Goal: Information Seeking & Learning: Learn about a topic

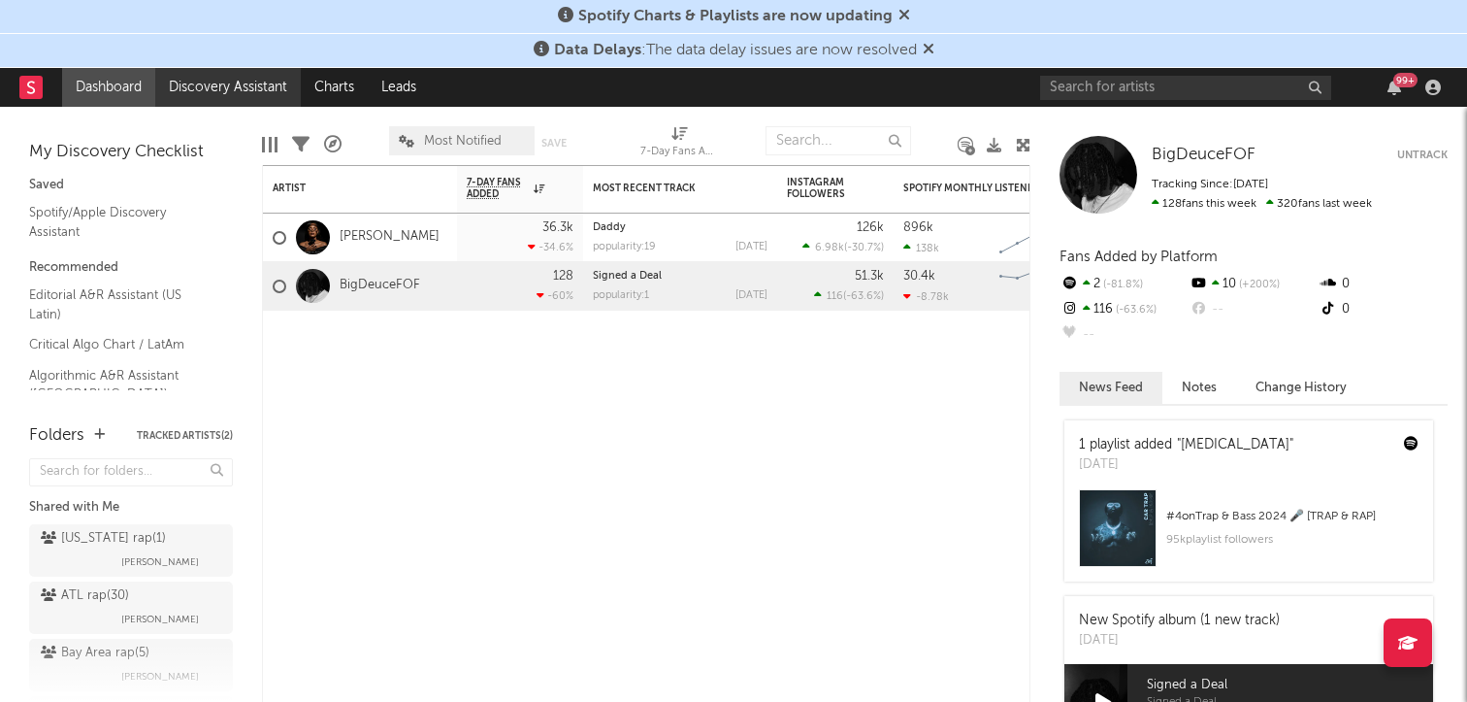
click at [209, 90] on link "Discovery Assistant" at bounding box center [228, 87] width 146 height 39
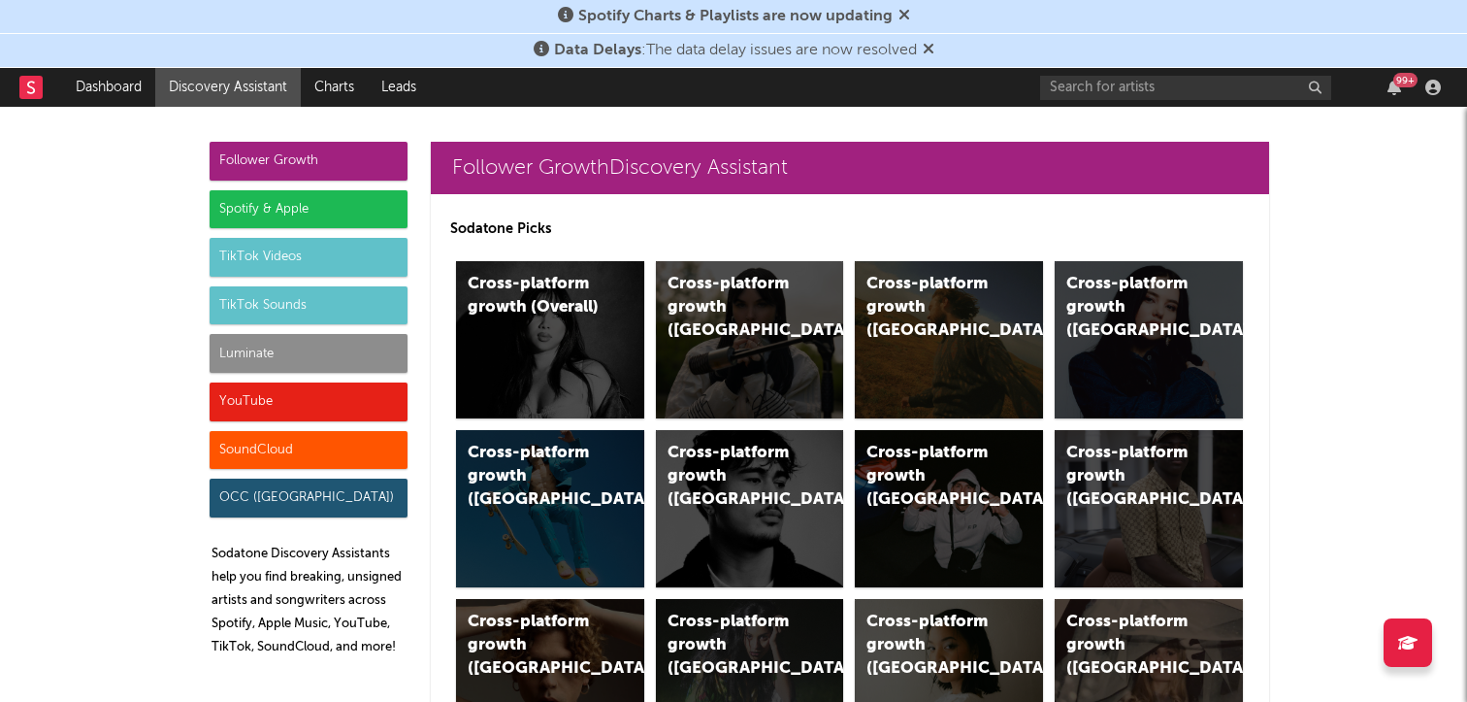
click at [247, 345] on div "Luminate" at bounding box center [309, 353] width 198 height 39
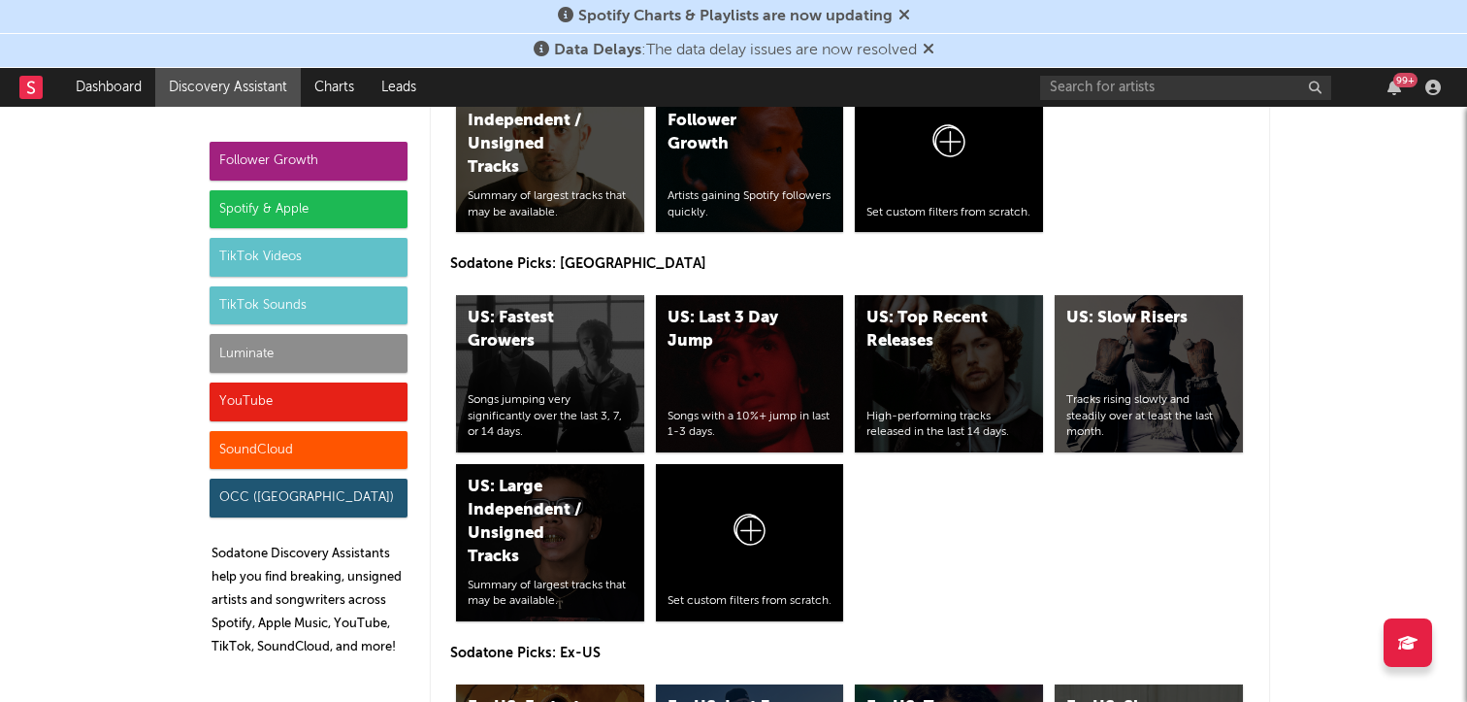
scroll to position [9424, 0]
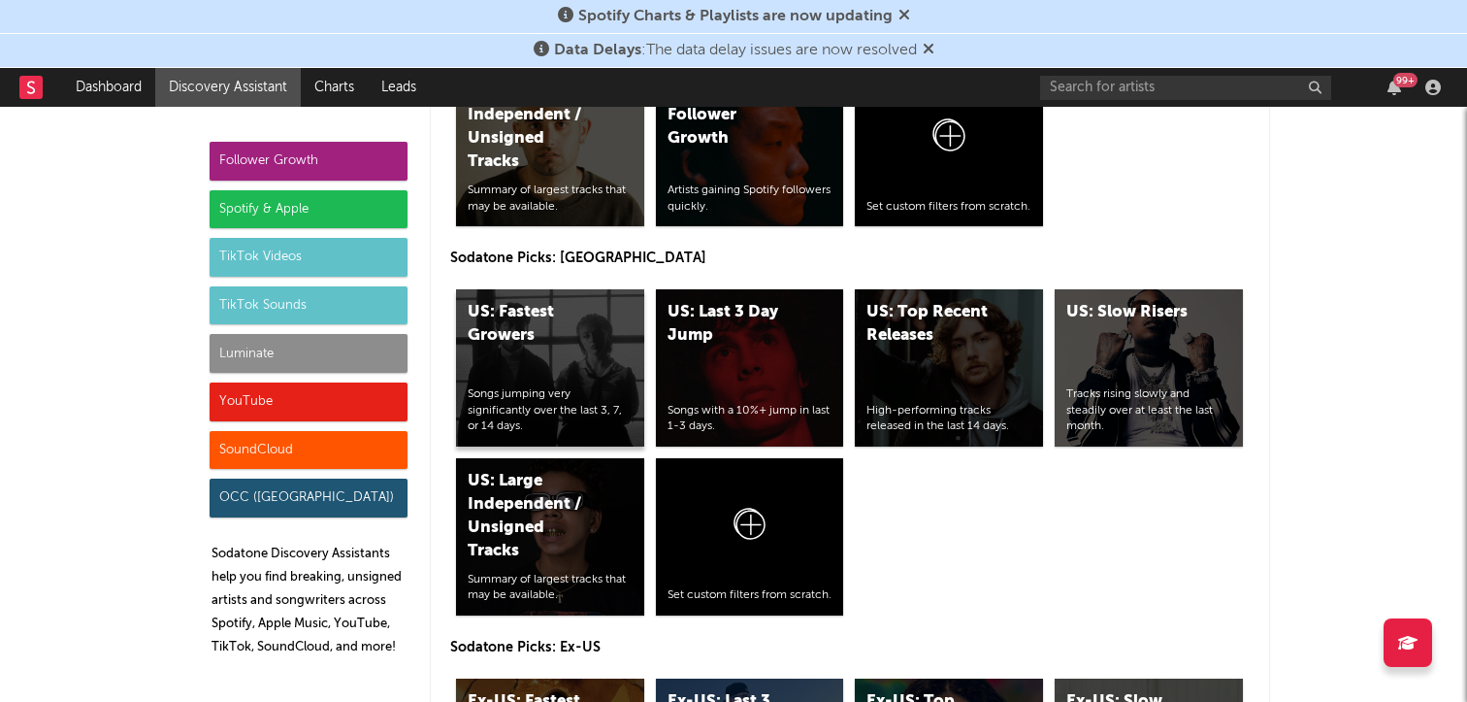
click at [515, 364] on div "US: Fastest Growers Songs jumping very significantly over the last 3, 7, or 14 …" at bounding box center [550, 367] width 188 height 157
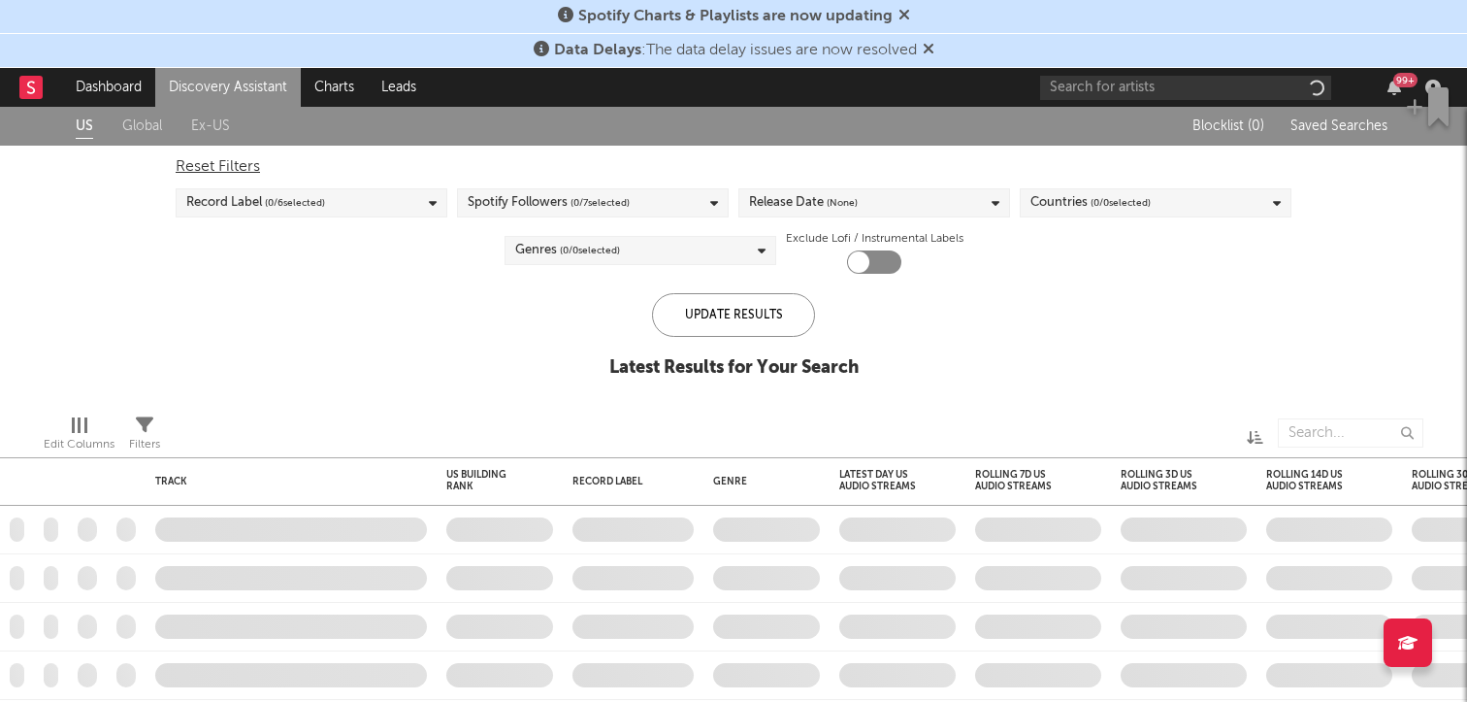
checkbox input "true"
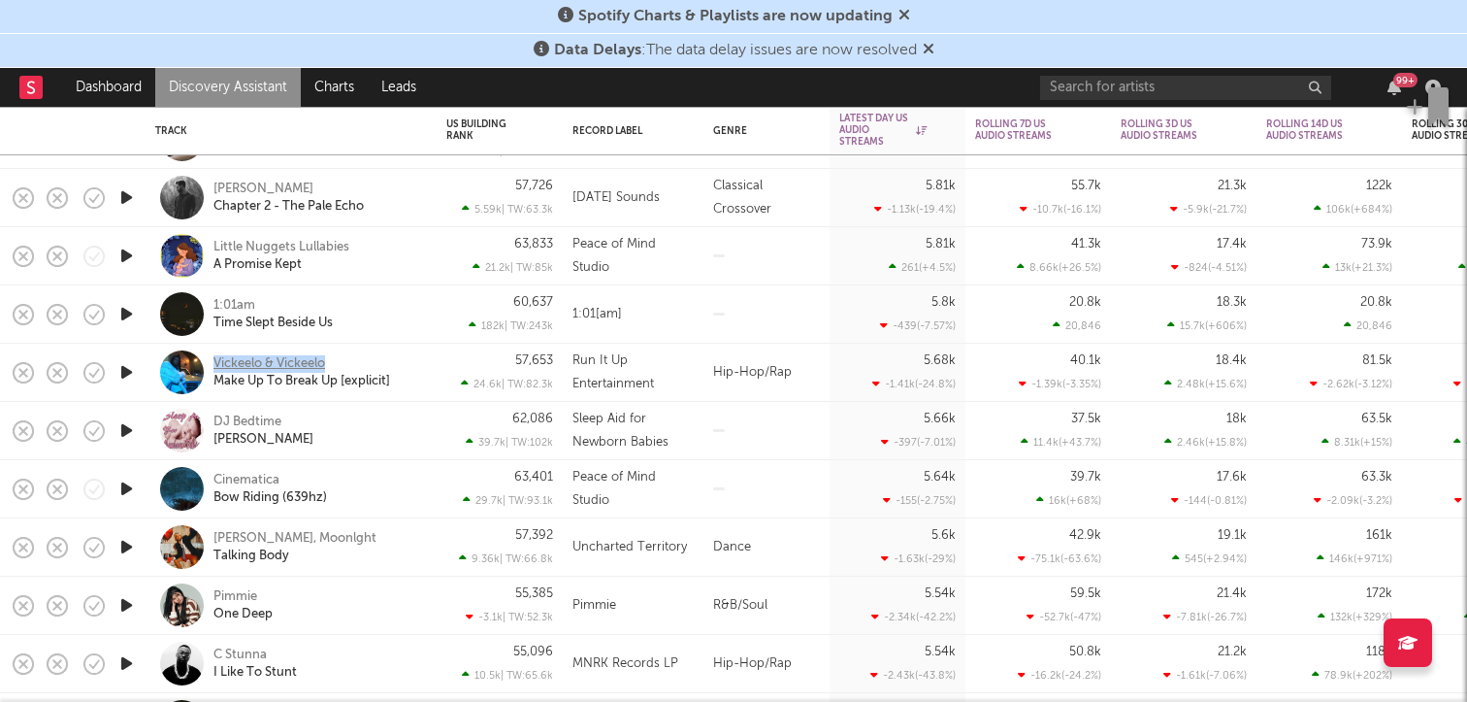
copy div "Vickeelo & Vickeelo"
drag, startPoint x: 365, startPoint y: 355, endPoint x: 214, endPoint y: 355, distance: 150.4
click at [214, 355] on div "Vickeelo & Vickeelo Make Up To Break Up [explicit]" at bounding box center [317, 372] width 209 height 35
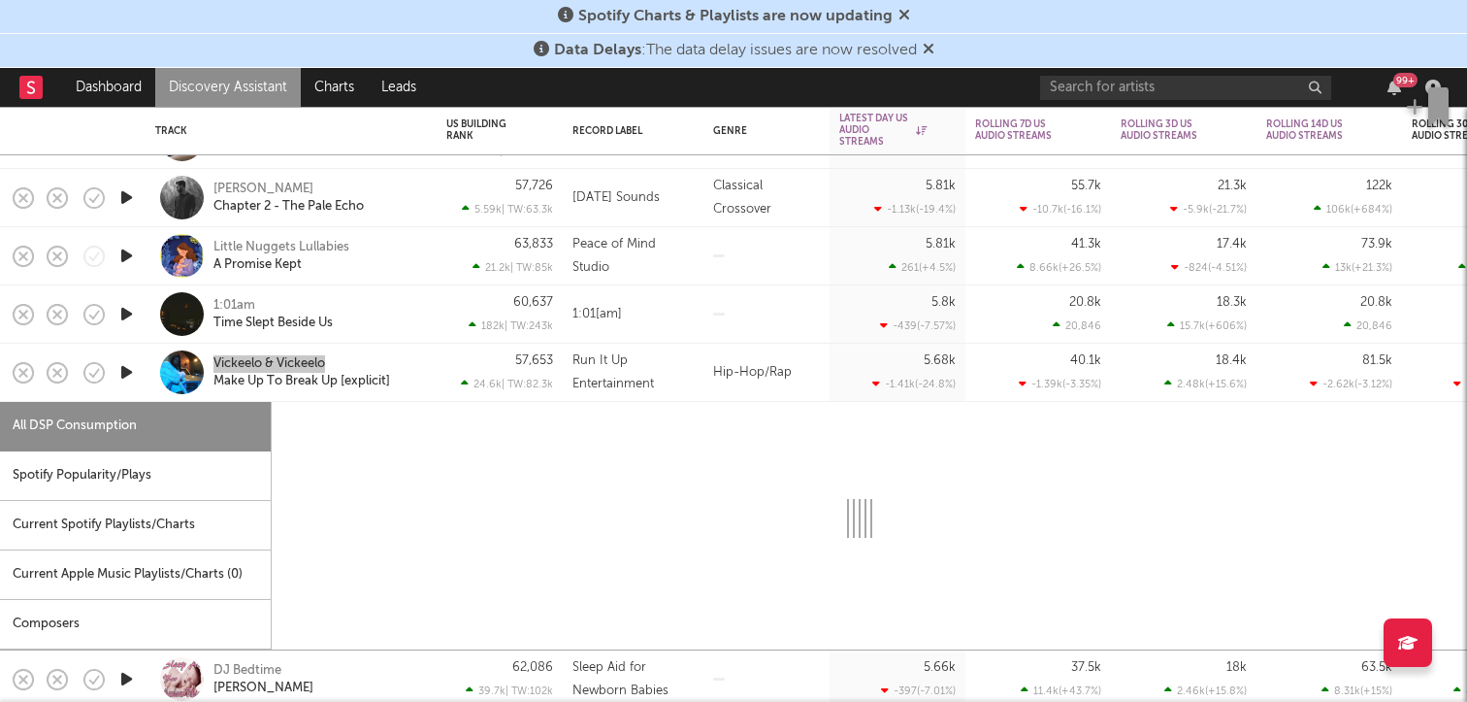
select select "6m"
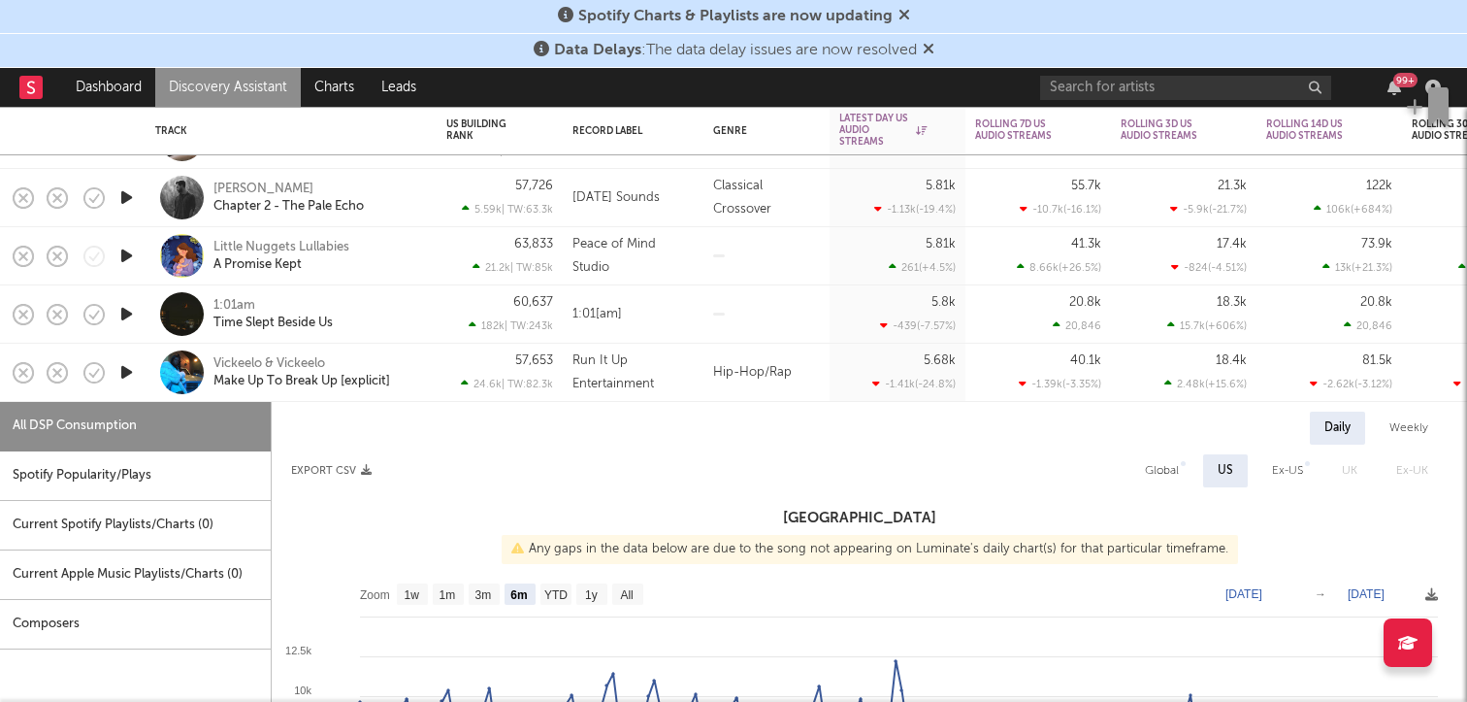
click at [493, 81] on nav "Dashboard Discovery Assistant Charts Leads 99 +" at bounding box center [733, 87] width 1467 height 39
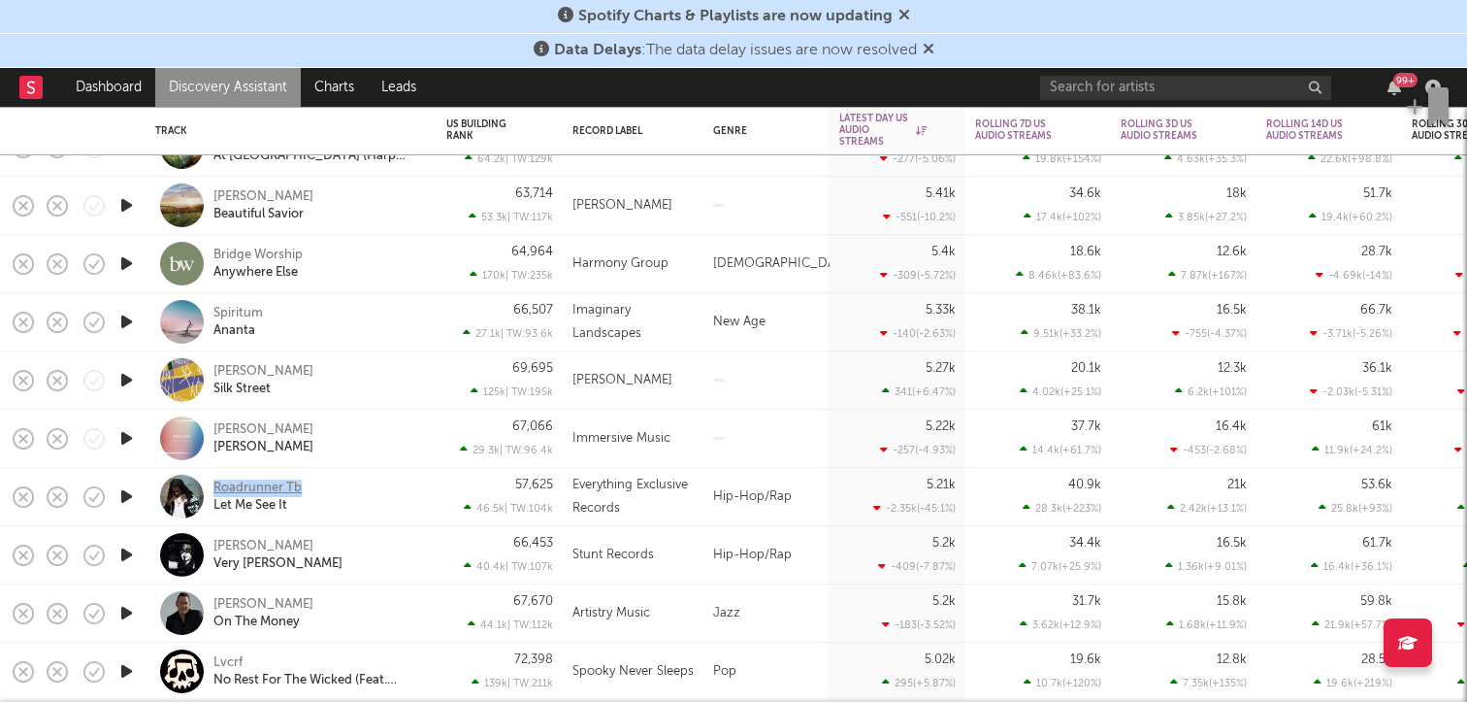
copy div "Roadrunner Tb"
drag, startPoint x: 357, startPoint y: 484, endPoint x: 213, endPoint y: 483, distance: 143.6
click at [213, 483] on div "Roadrunner Tb Let Me See It" at bounding box center [317, 496] width 209 height 35
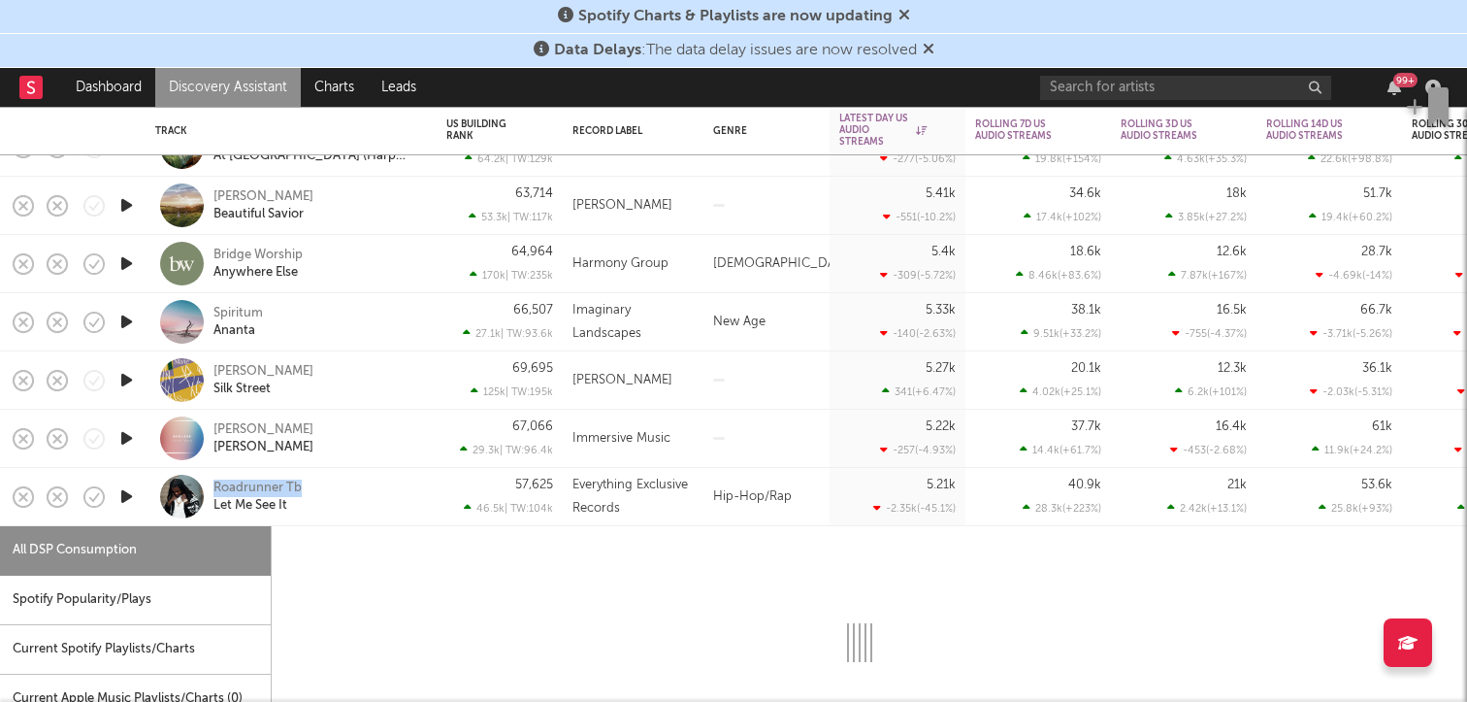
select select "1w"
